Goal: Transaction & Acquisition: Purchase product/service

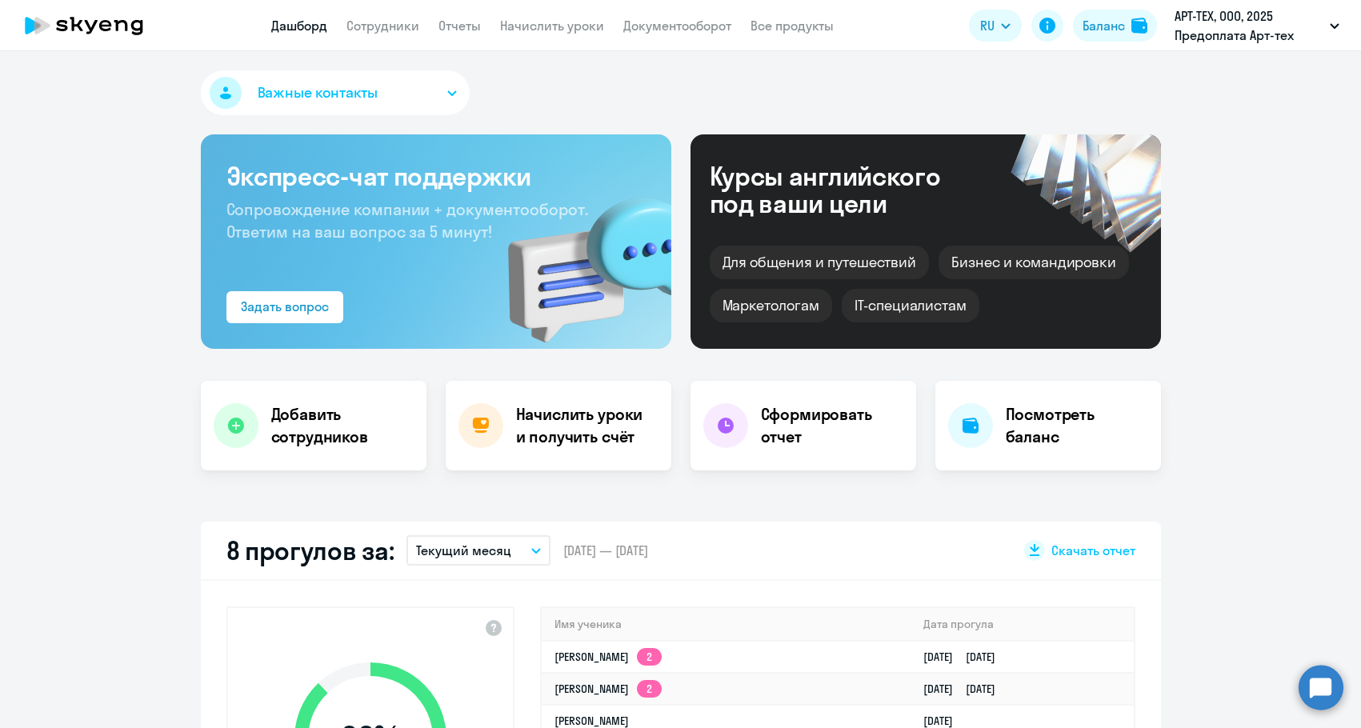
select select "30"
click at [1090, 35] on button "Баланс" at bounding box center [1115, 26] width 84 height 32
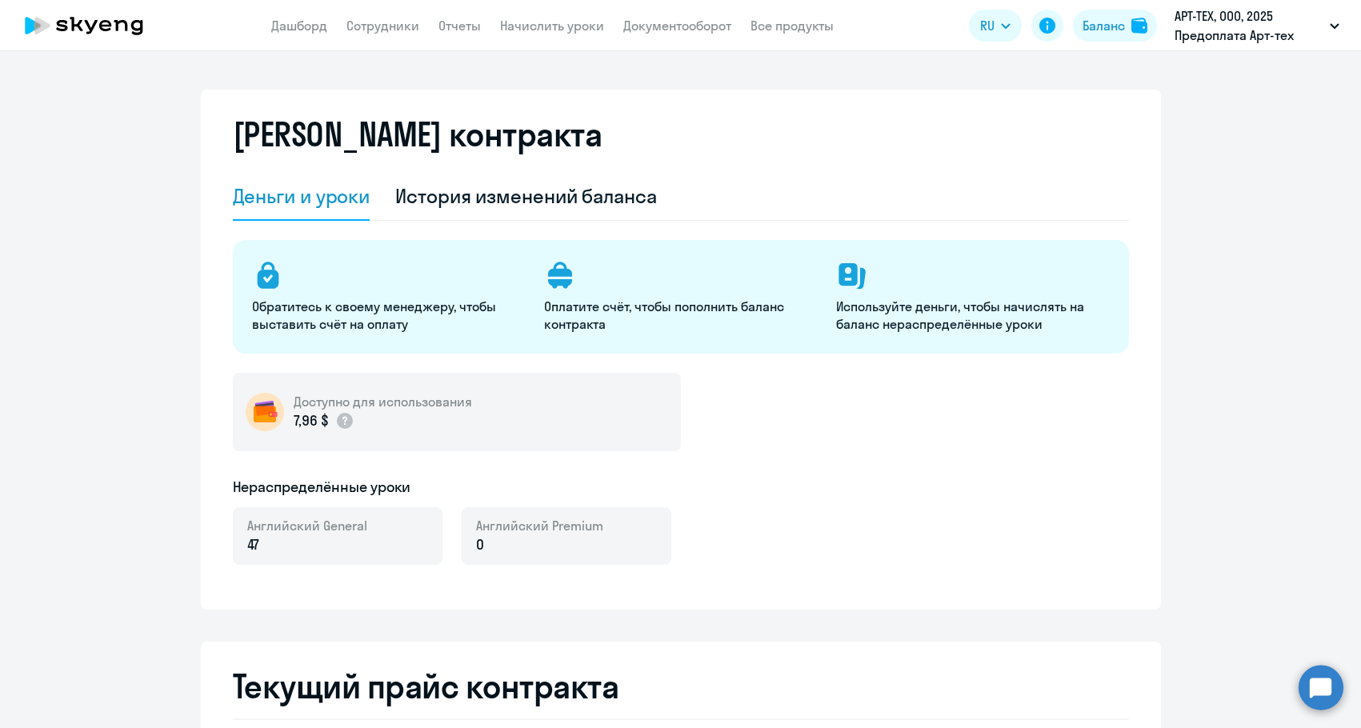
select select "english_adult_not_native_speaker"
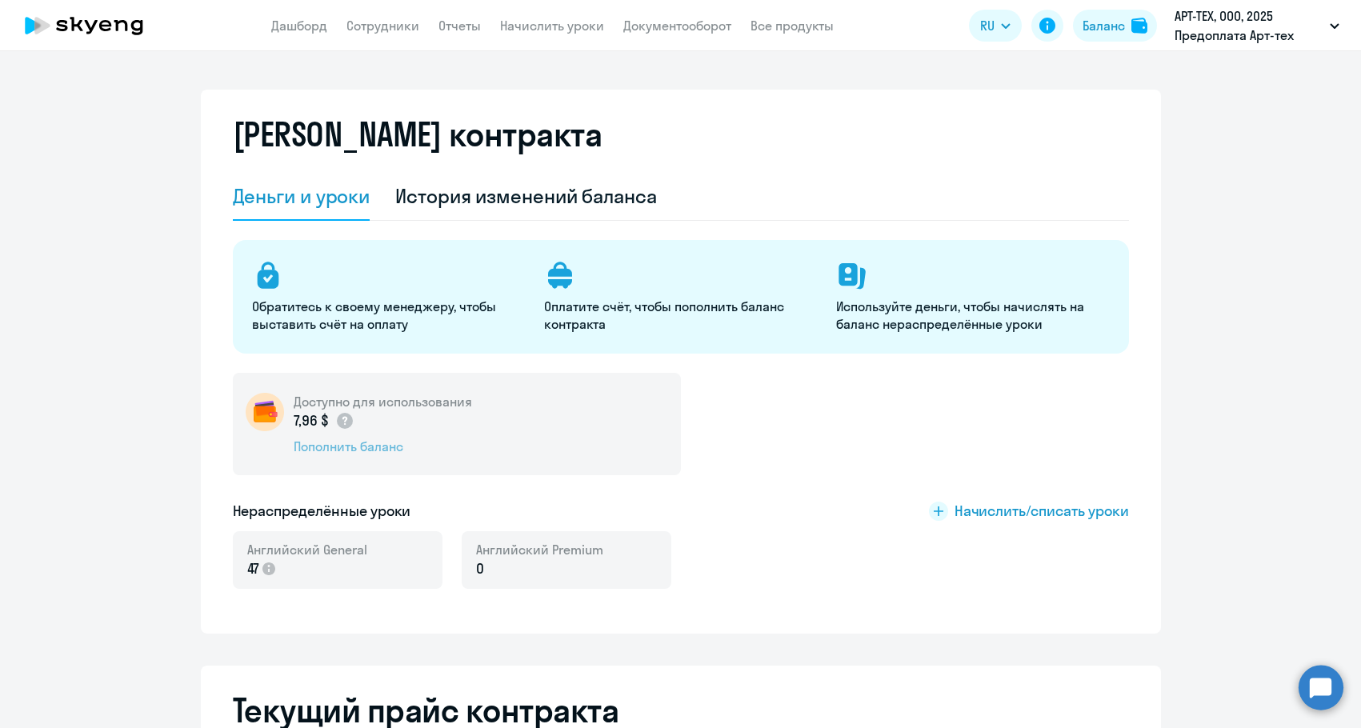
click at [327, 451] on div "Пополнить баланс" at bounding box center [383, 447] width 178 height 18
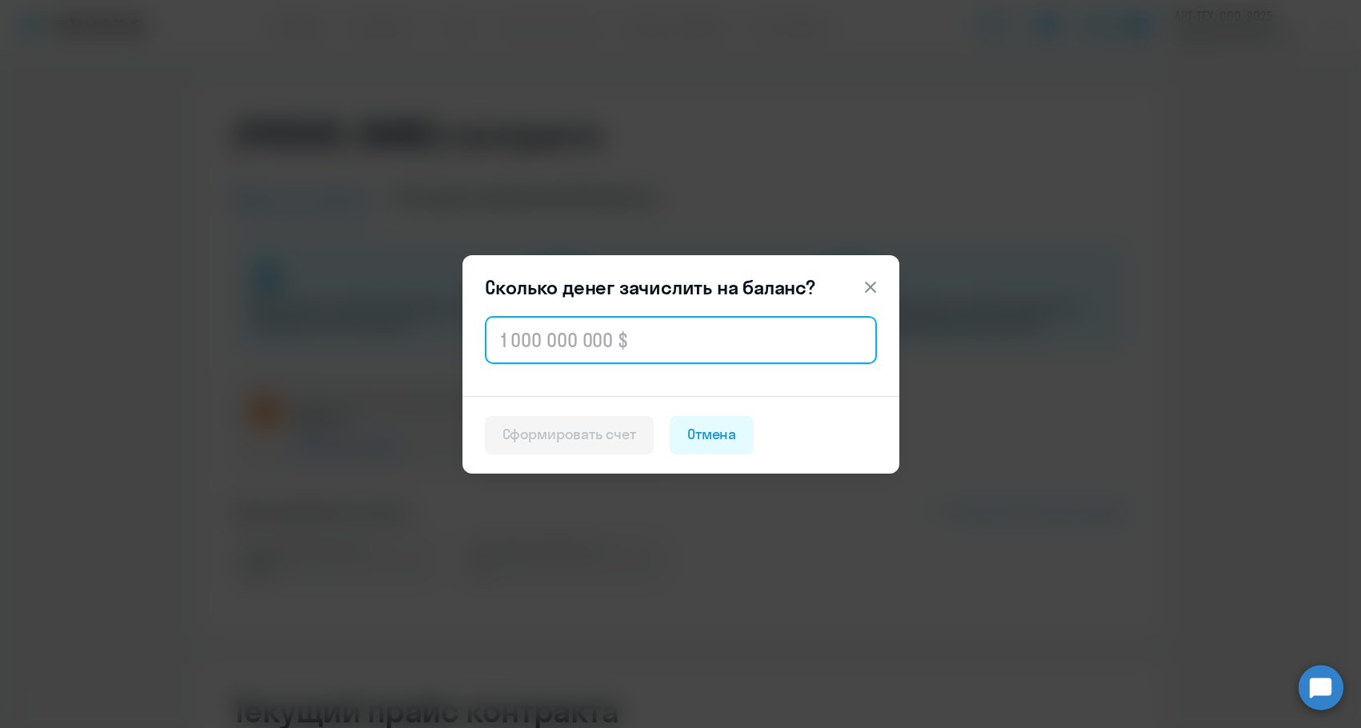
click at [544, 359] on input "text" at bounding box center [681, 340] width 392 height 48
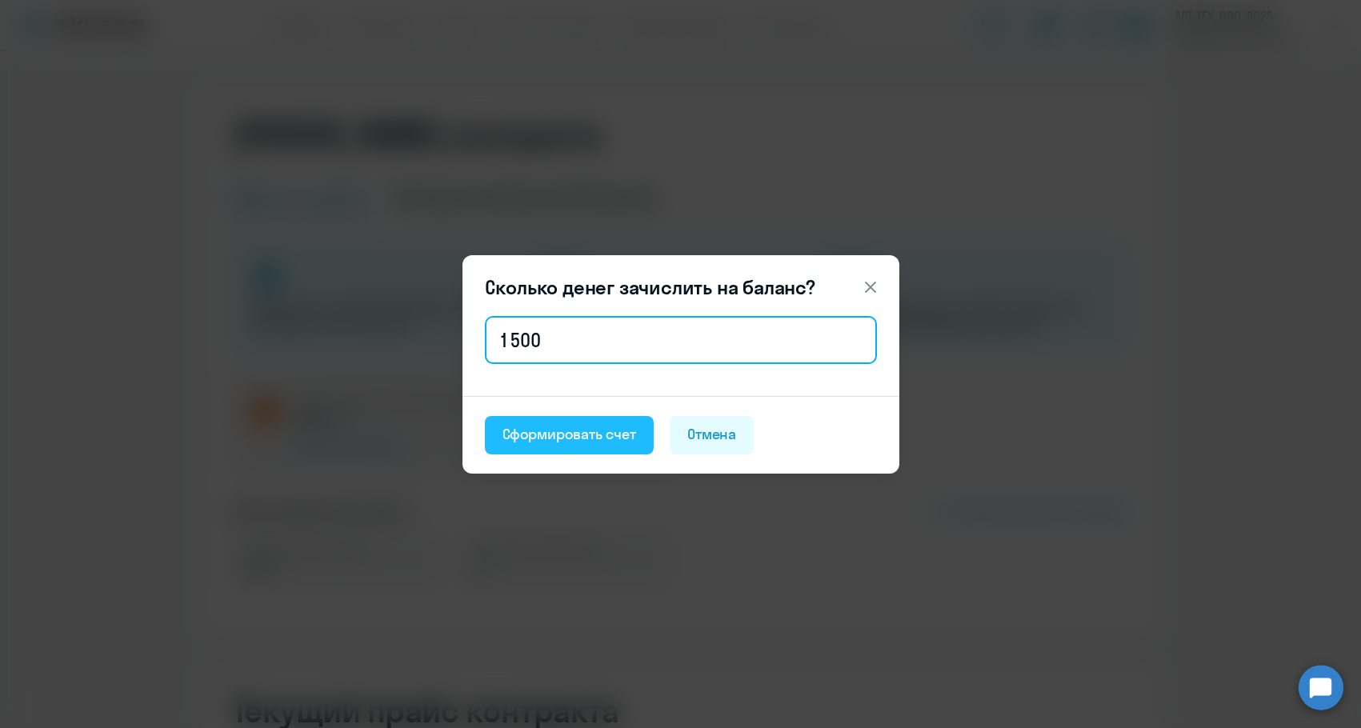
type input "1 500"
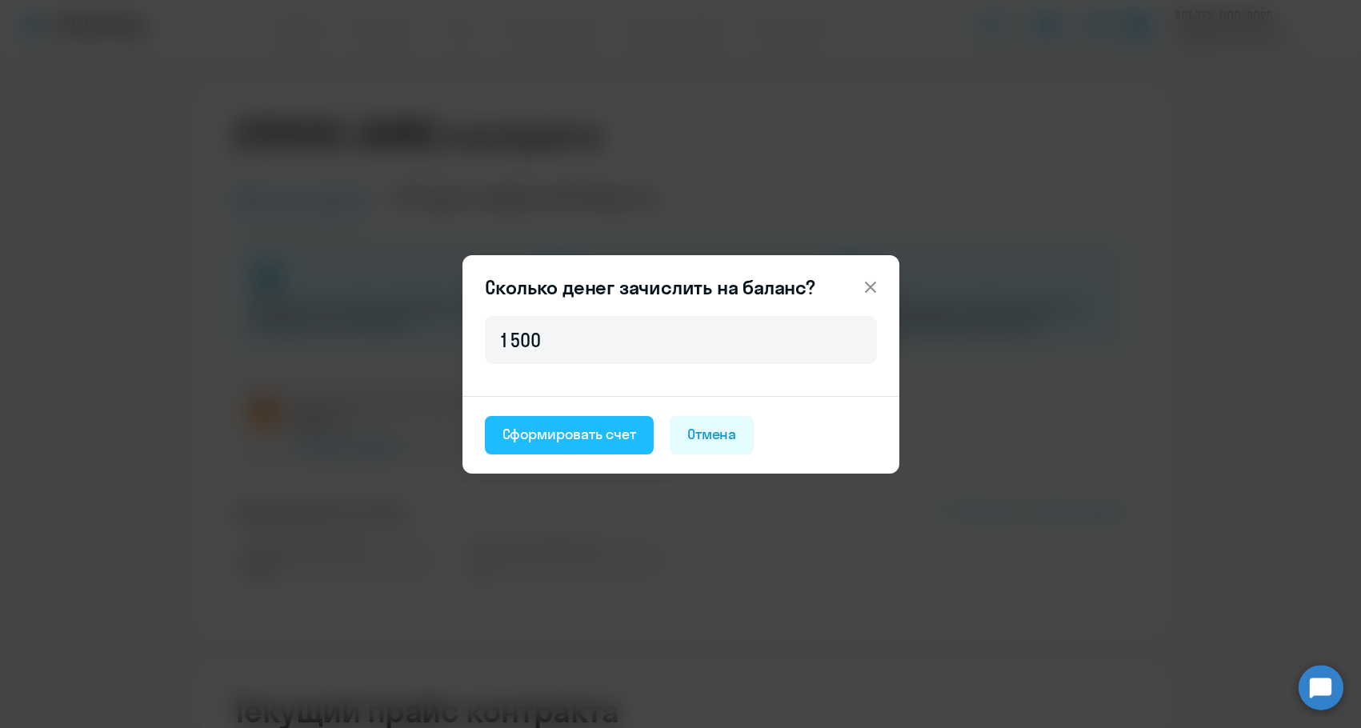
click at [522, 424] on div "Сформировать счет" at bounding box center [570, 434] width 134 height 21
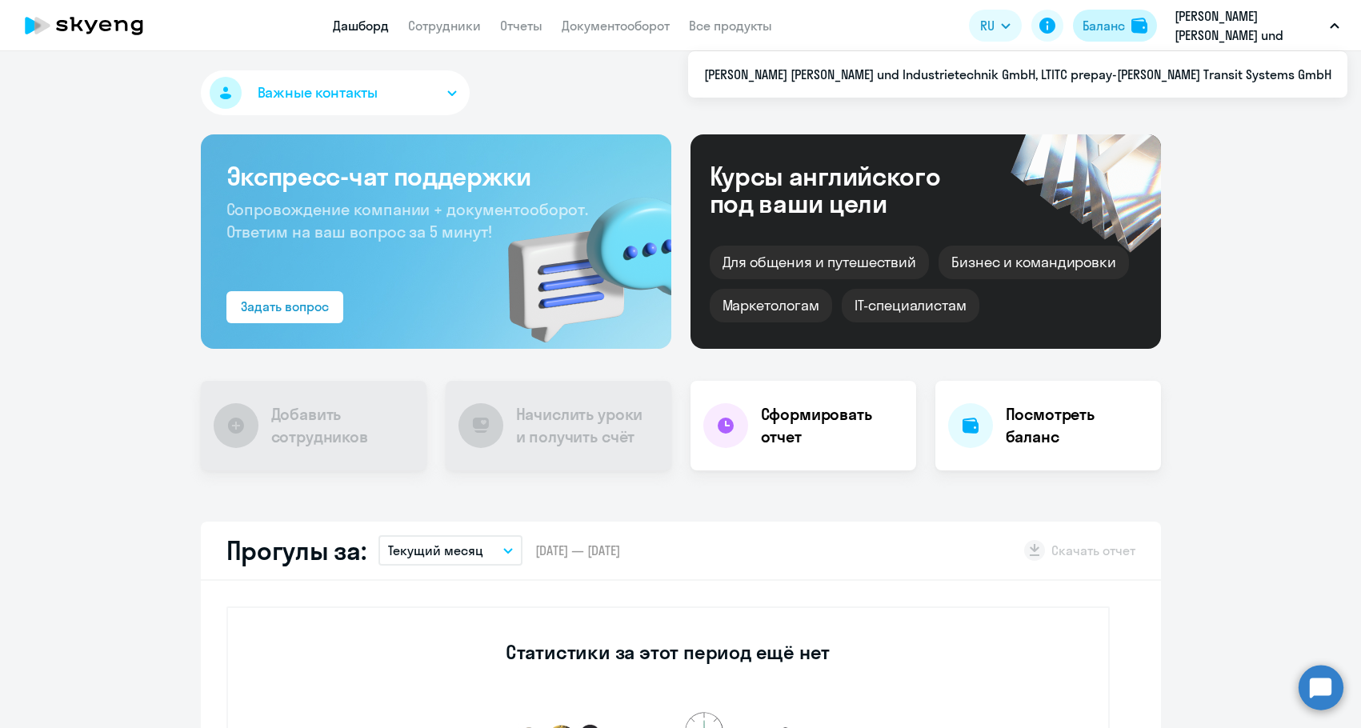
click at [1130, 29] on button "Баланс" at bounding box center [1115, 26] width 84 height 32
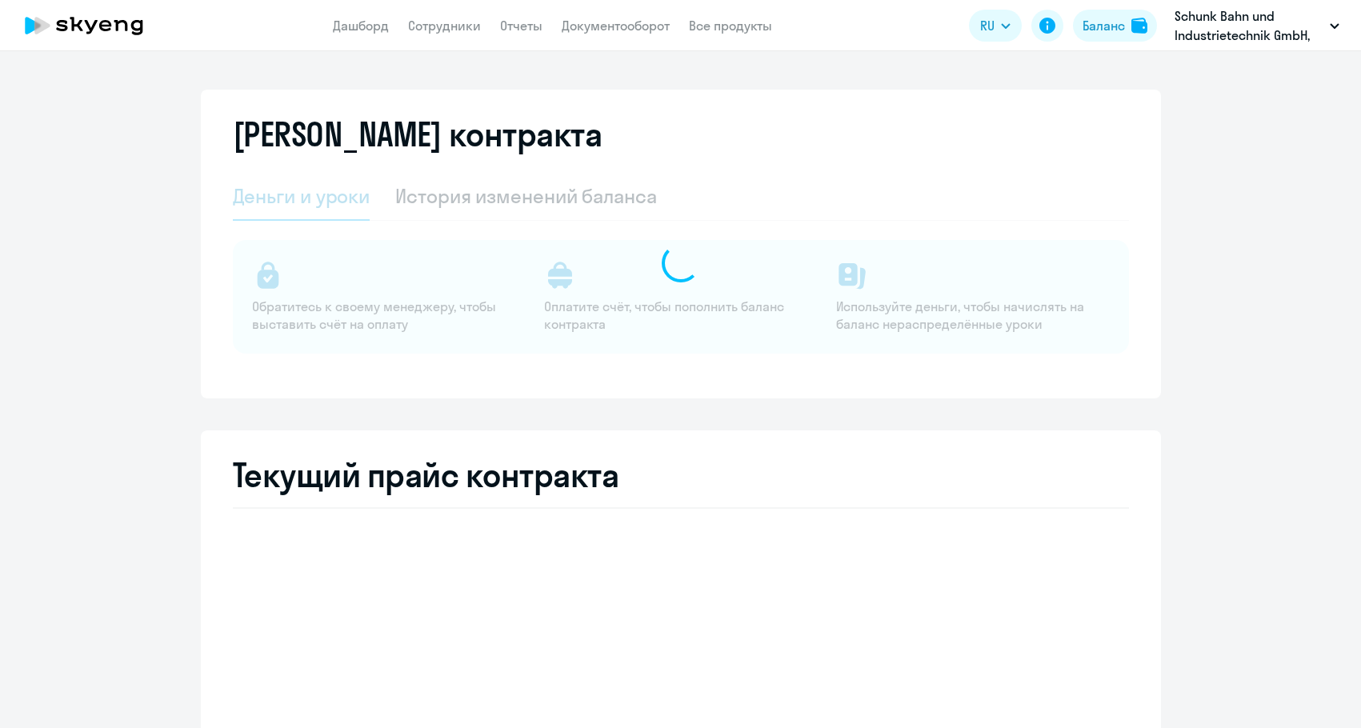
select select "english_adult_not_native_speaker"
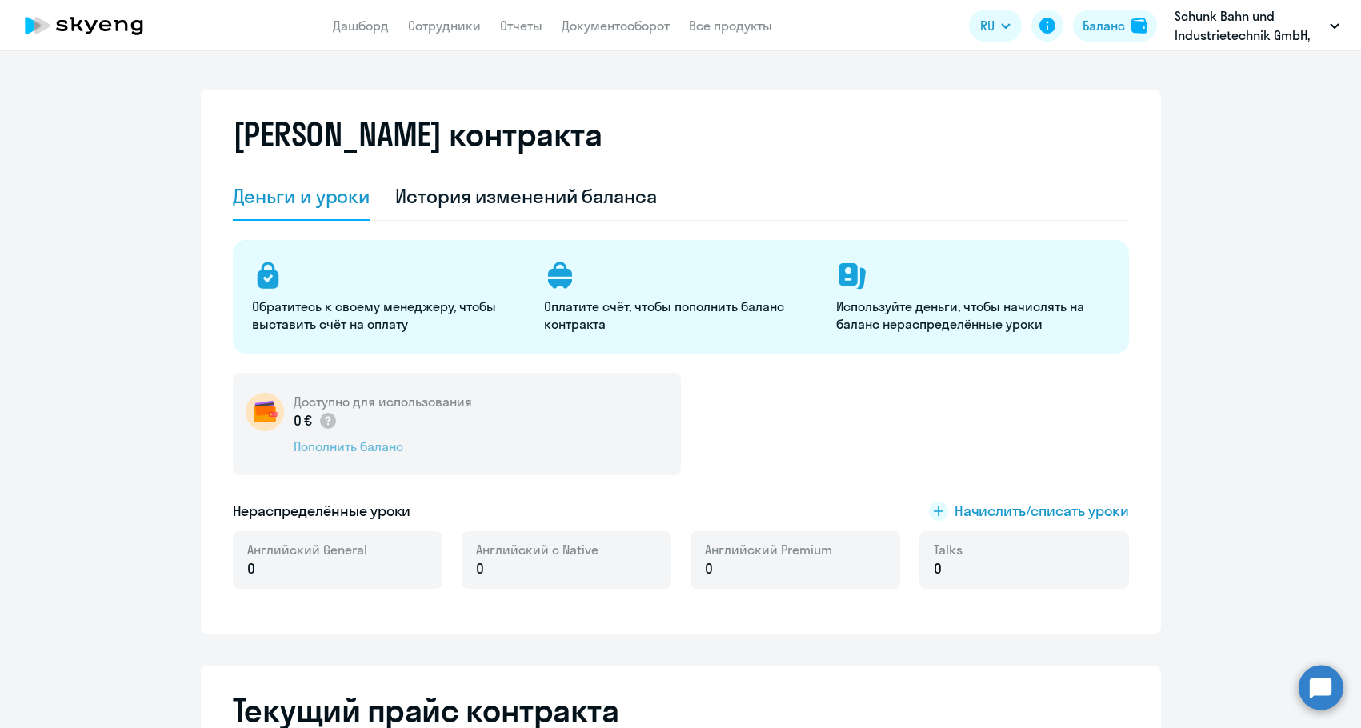
click at [319, 449] on div "Пополнить баланс" at bounding box center [383, 447] width 178 height 18
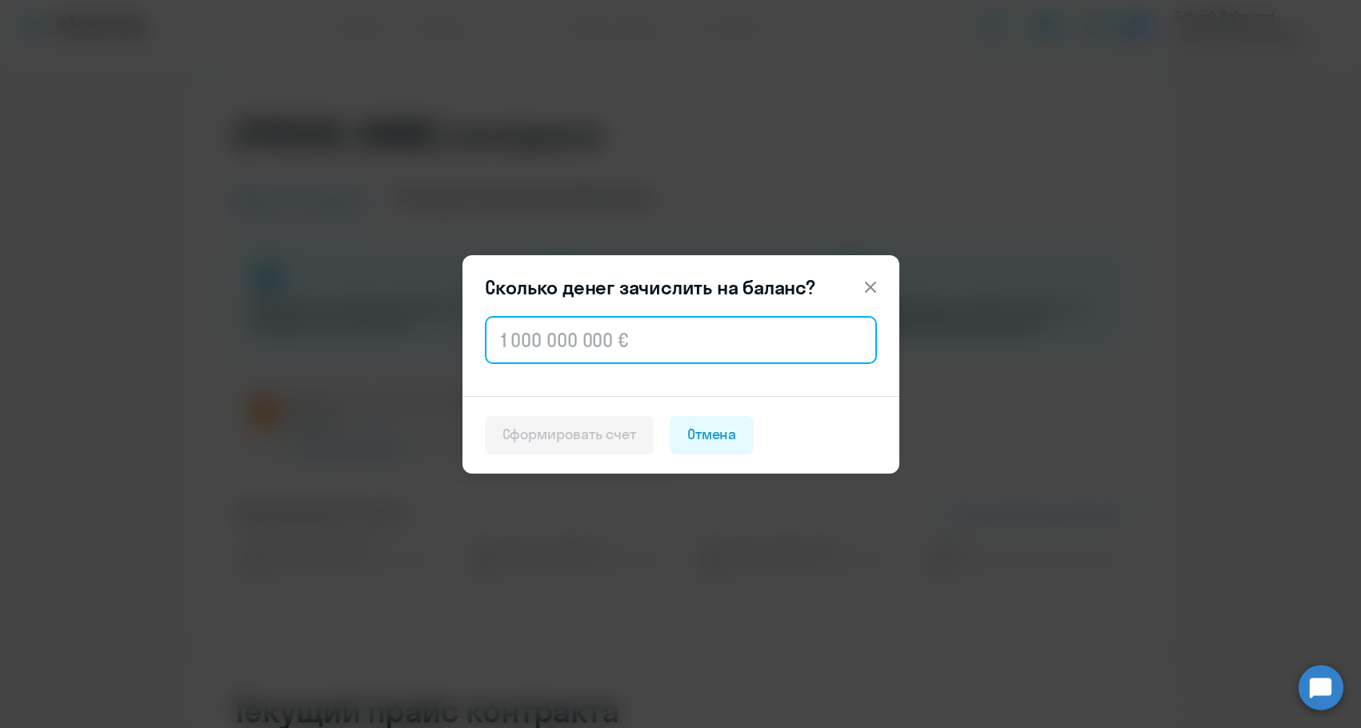
click at [635, 341] on input "text" at bounding box center [681, 340] width 392 height 48
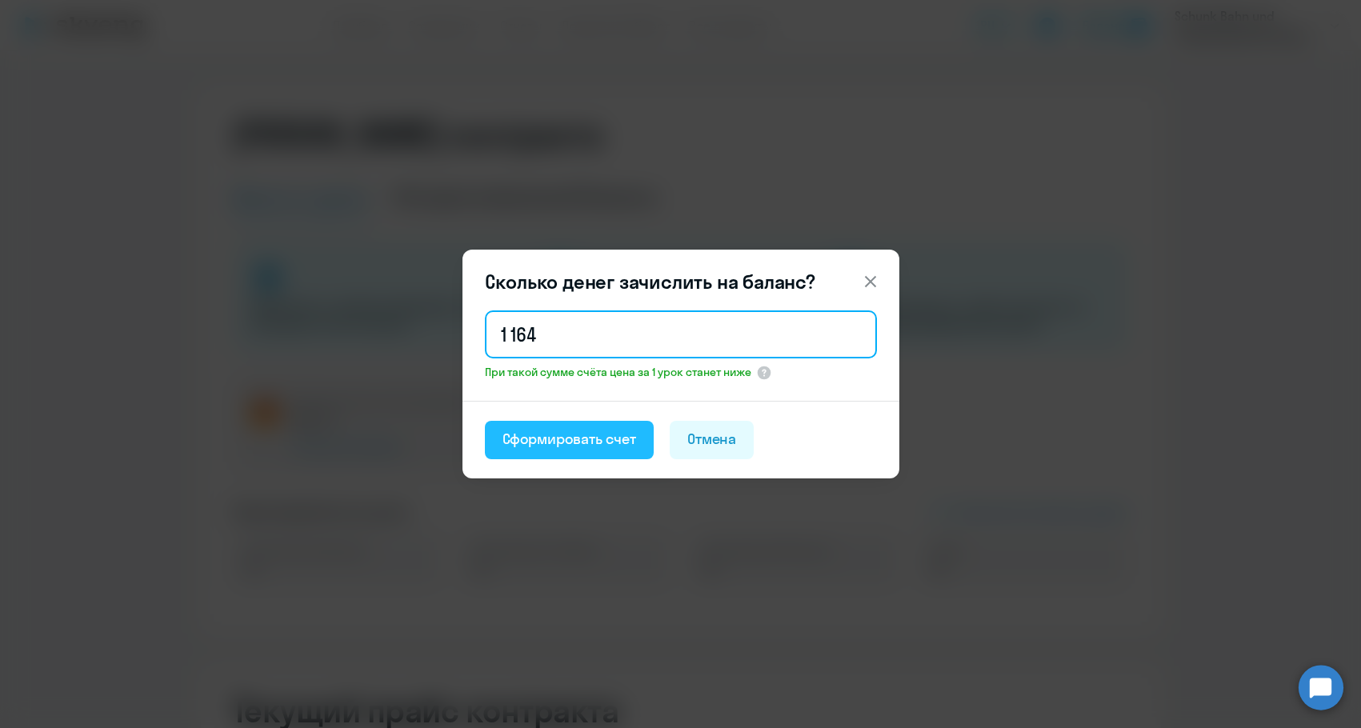
type input "1 164"
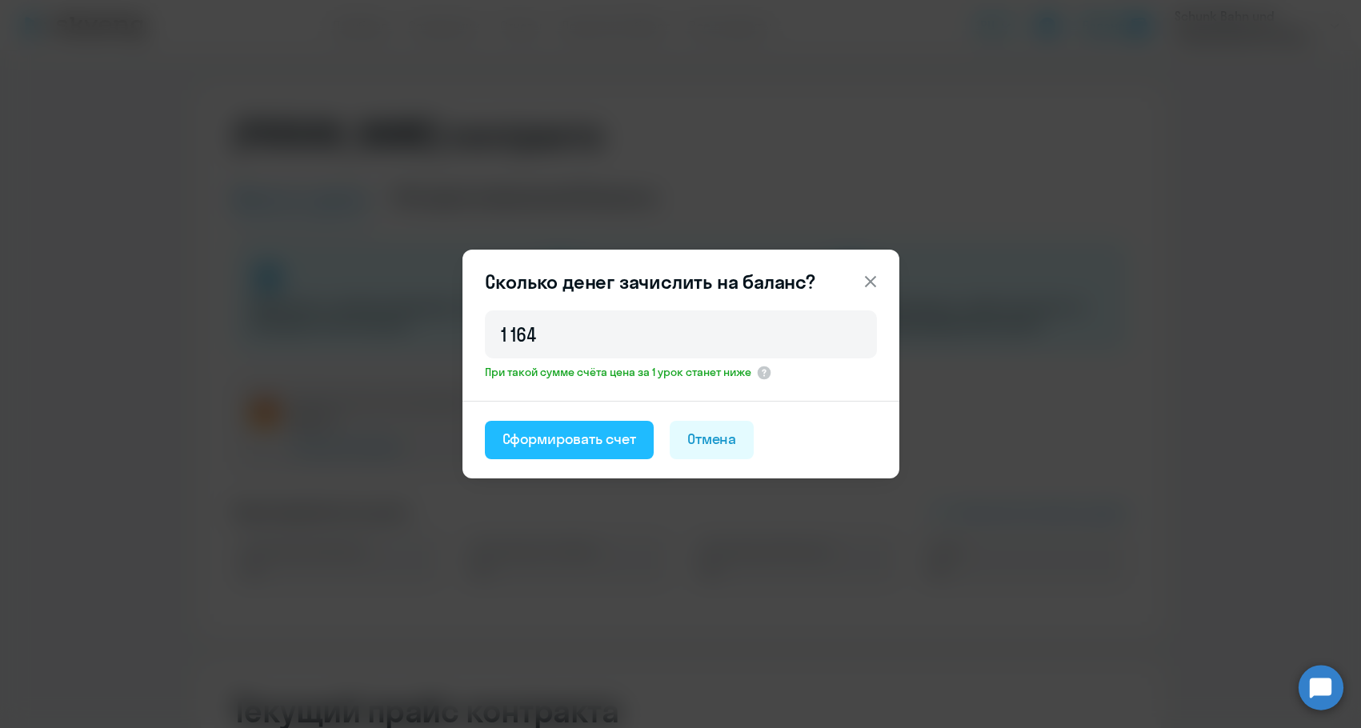
click at [627, 431] on div "Сформировать счет" at bounding box center [570, 439] width 134 height 21
